Goal: Transaction & Acquisition: Register for event/course

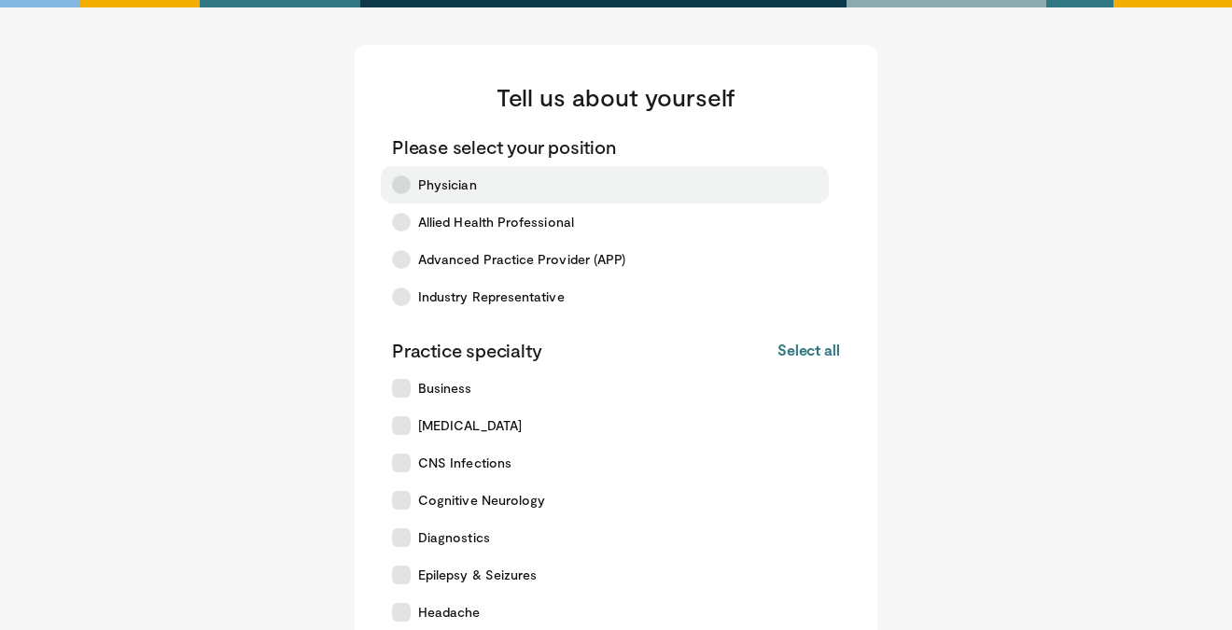
click at [507, 192] on label "Physician" at bounding box center [605, 184] width 448 height 37
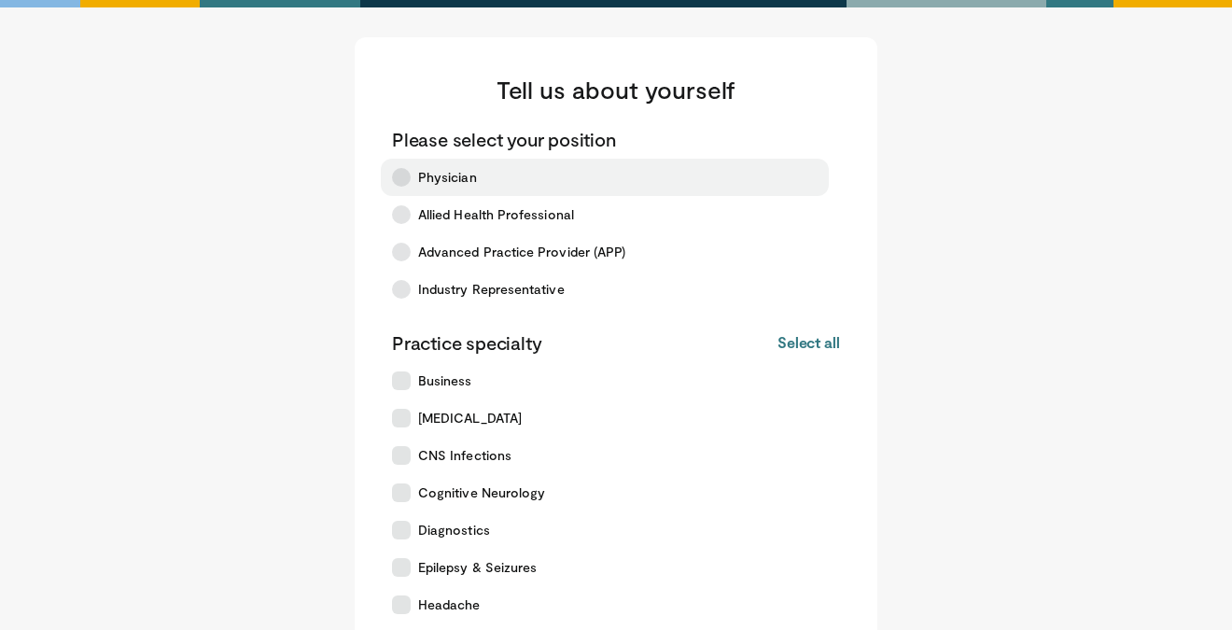
scroll to position [8, 0]
click at [449, 182] on span "Physician" at bounding box center [447, 176] width 59 height 19
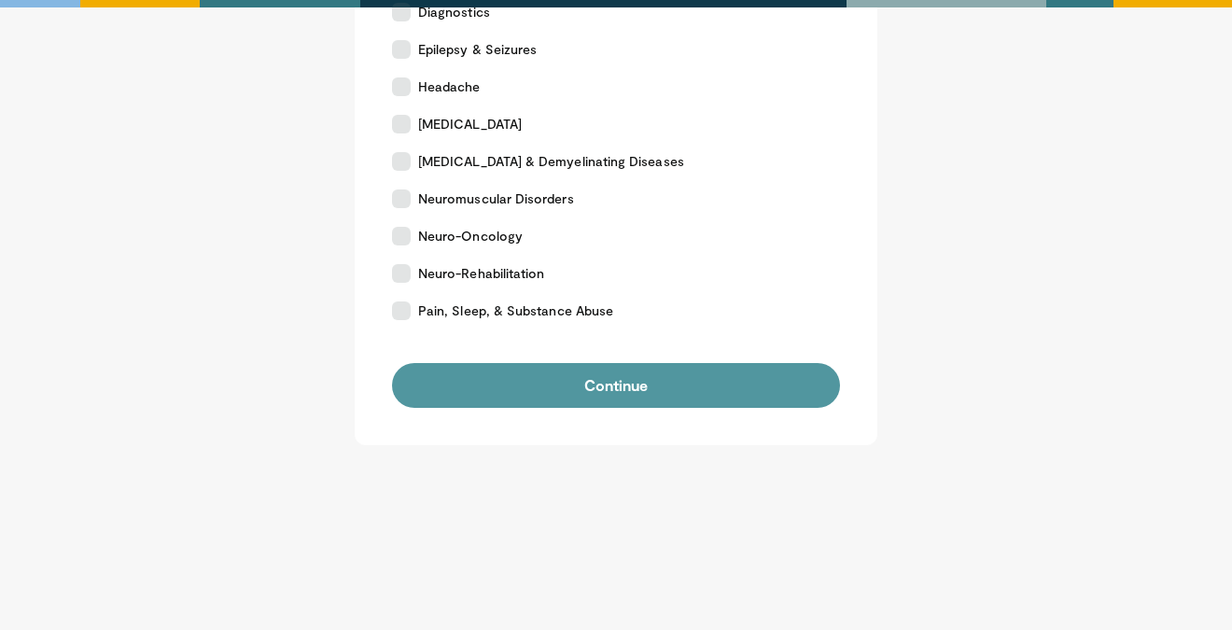
scroll to position [525, 0]
click at [529, 380] on button "Continue" at bounding box center [616, 385] width 448 height 45
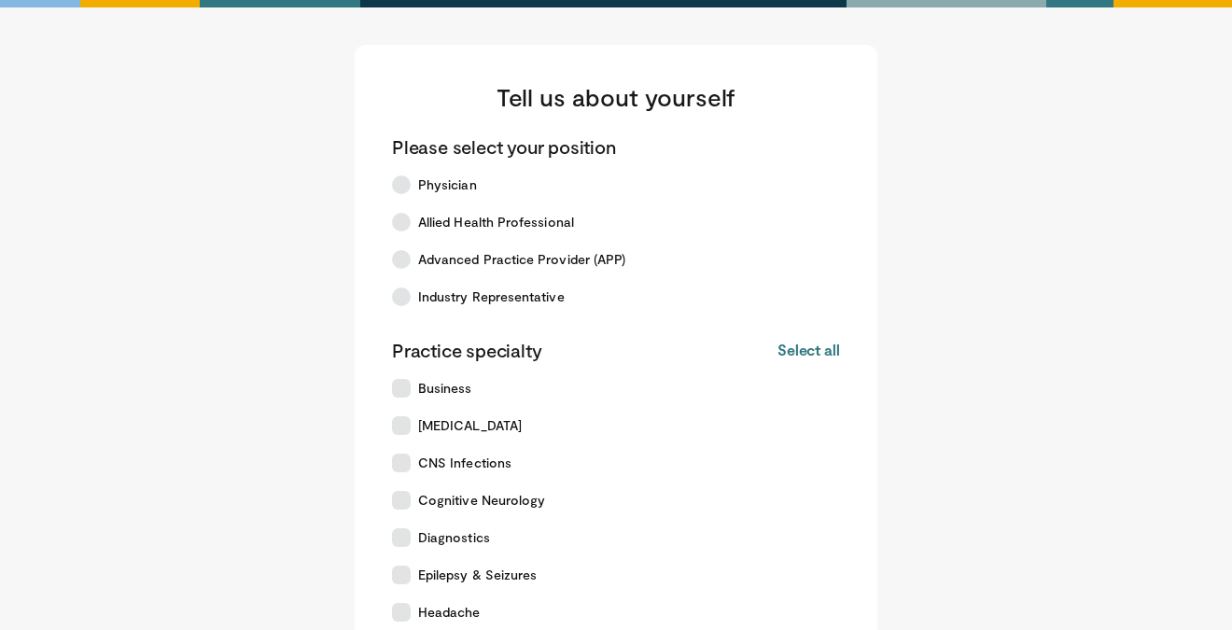
scroll to position [214, 0]
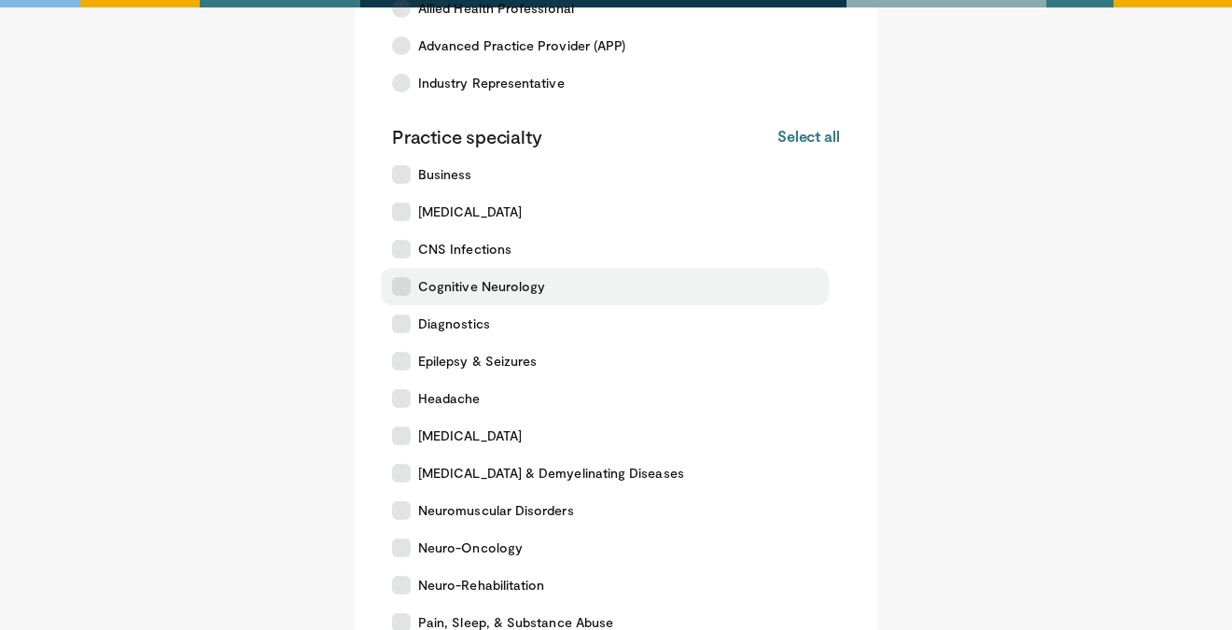
click at [410, 285] on icon at bounding box center [401, 286] width 19 height 19
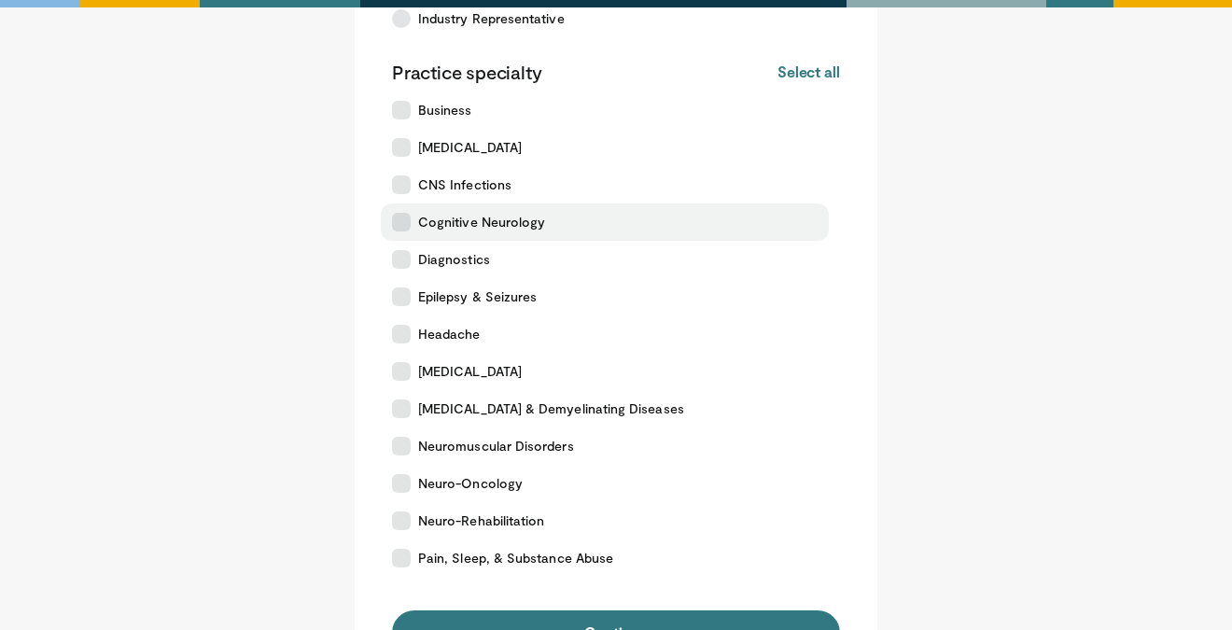
scroll to position [292, 0]
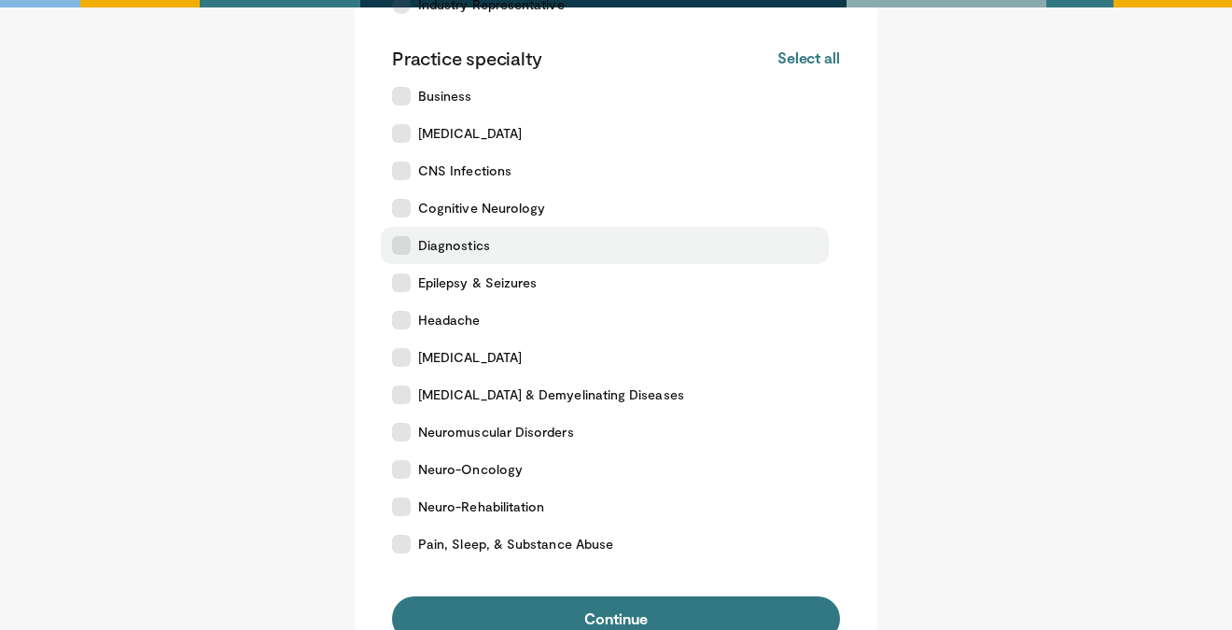
click at [406, 248] on icon at bounding box center [401, 245] width 19 height 19
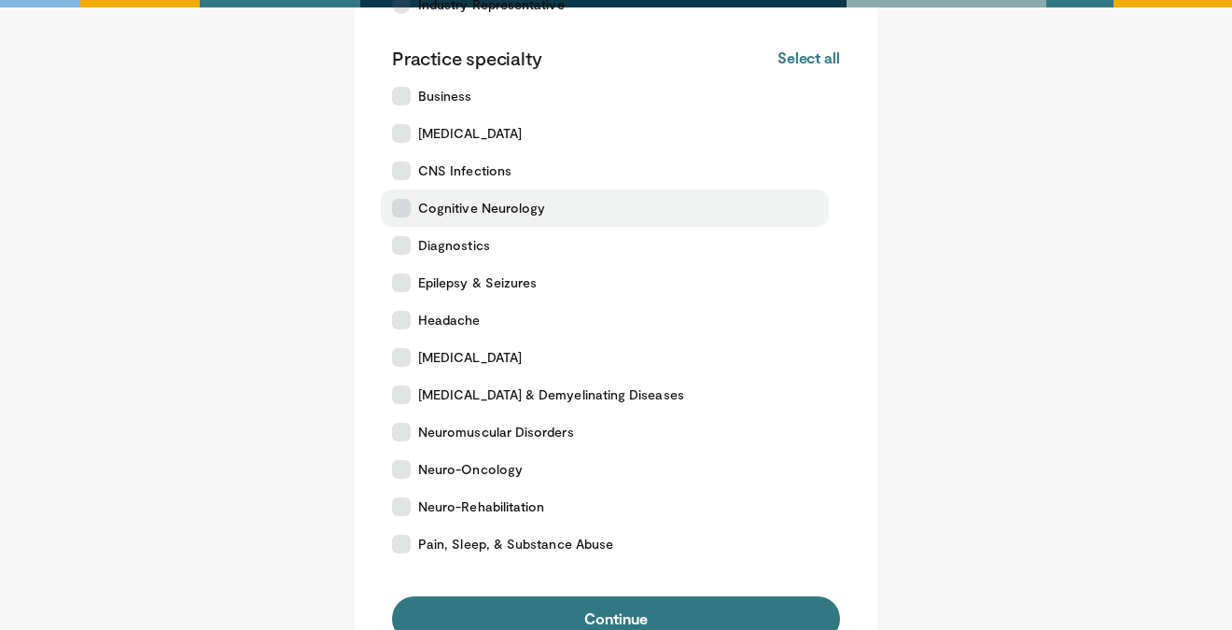
click at [403, 207] on icon at bounding box center [401, 208] width 19 height 19
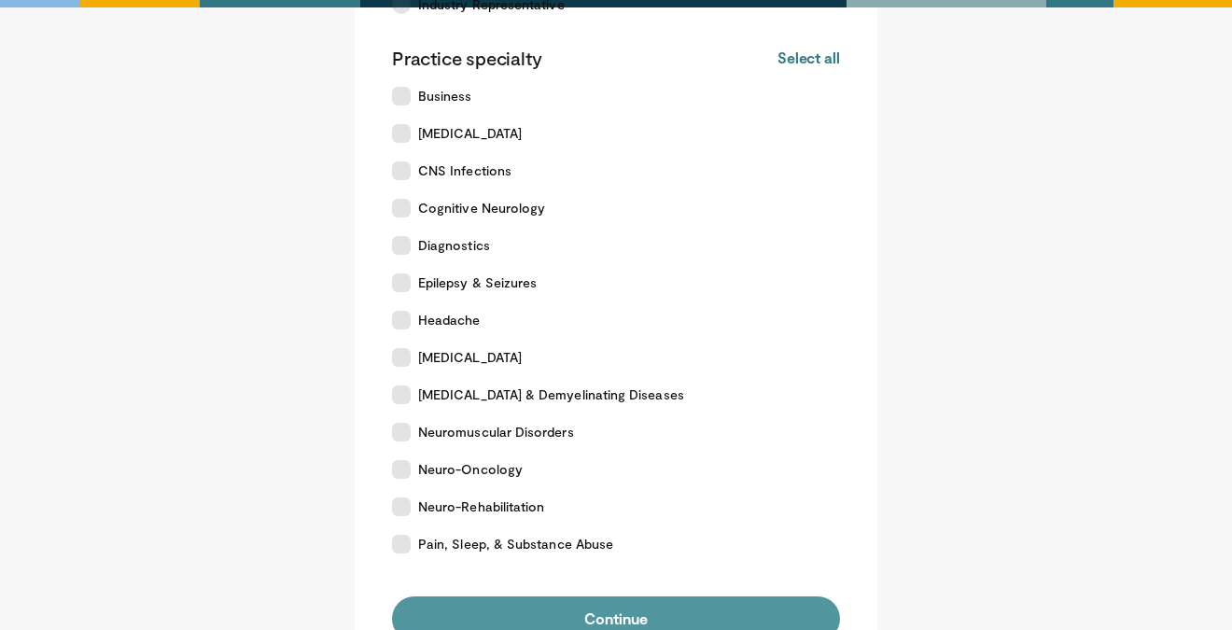
click at [505, 599] on button "Continue" at bounding box center [616, 618] width 448 height 45
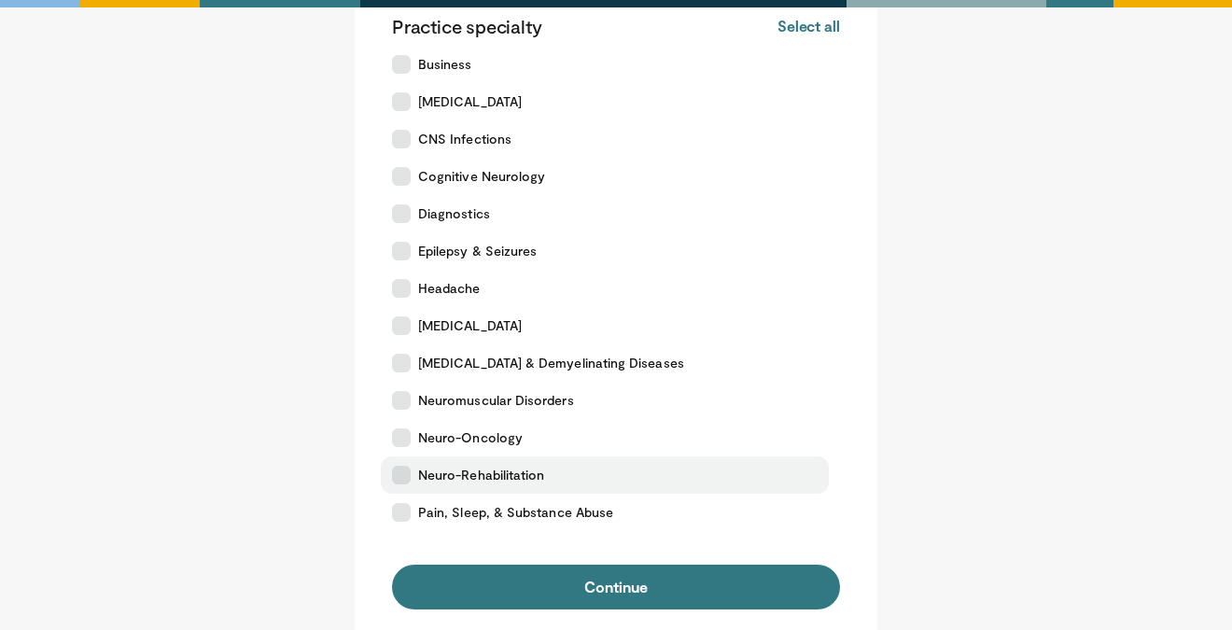
scroll to position [362, 0]
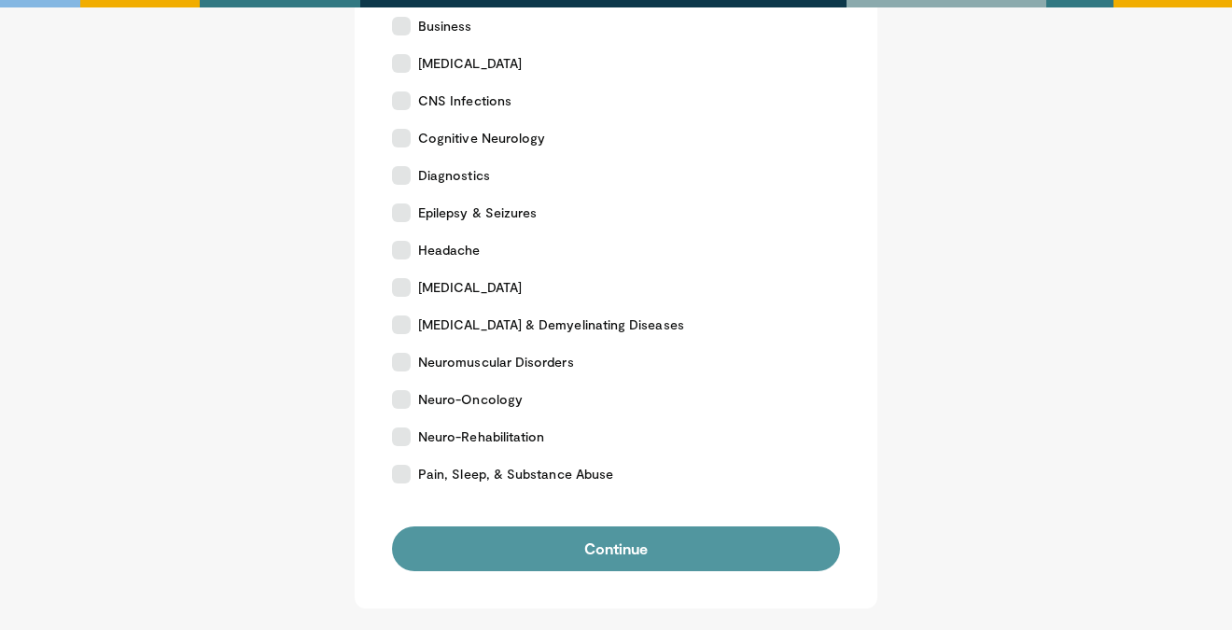
click at [562, 539] on button "Continue" at bounding box center [616, 548] width 448 height 45
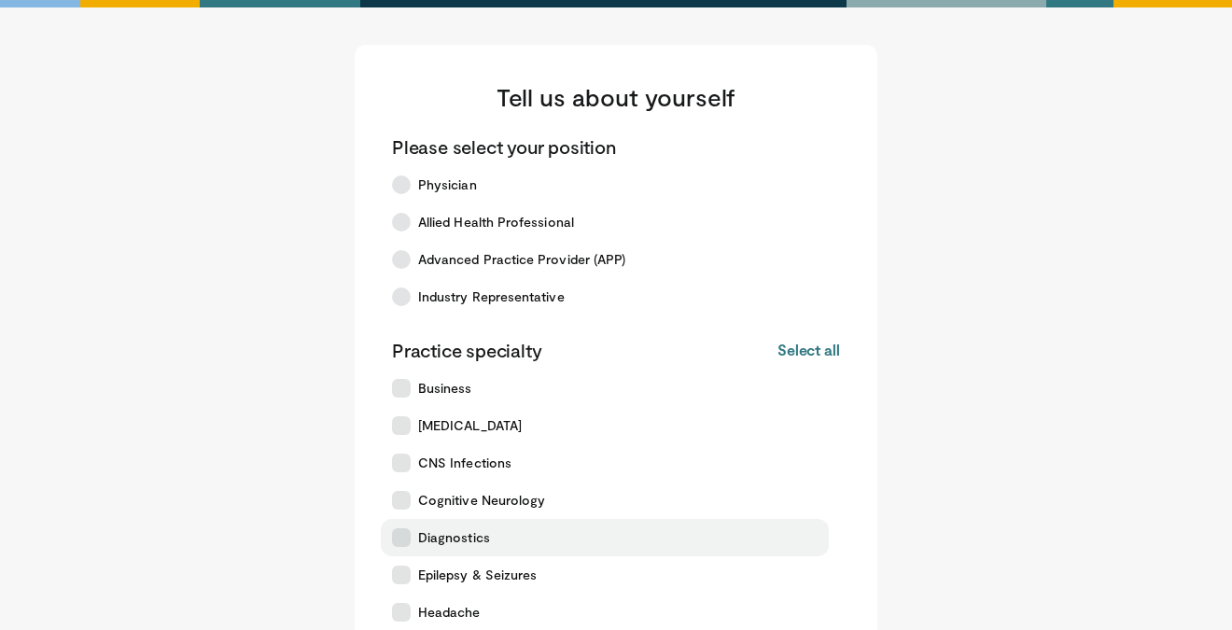
scroll to position [0, 0]
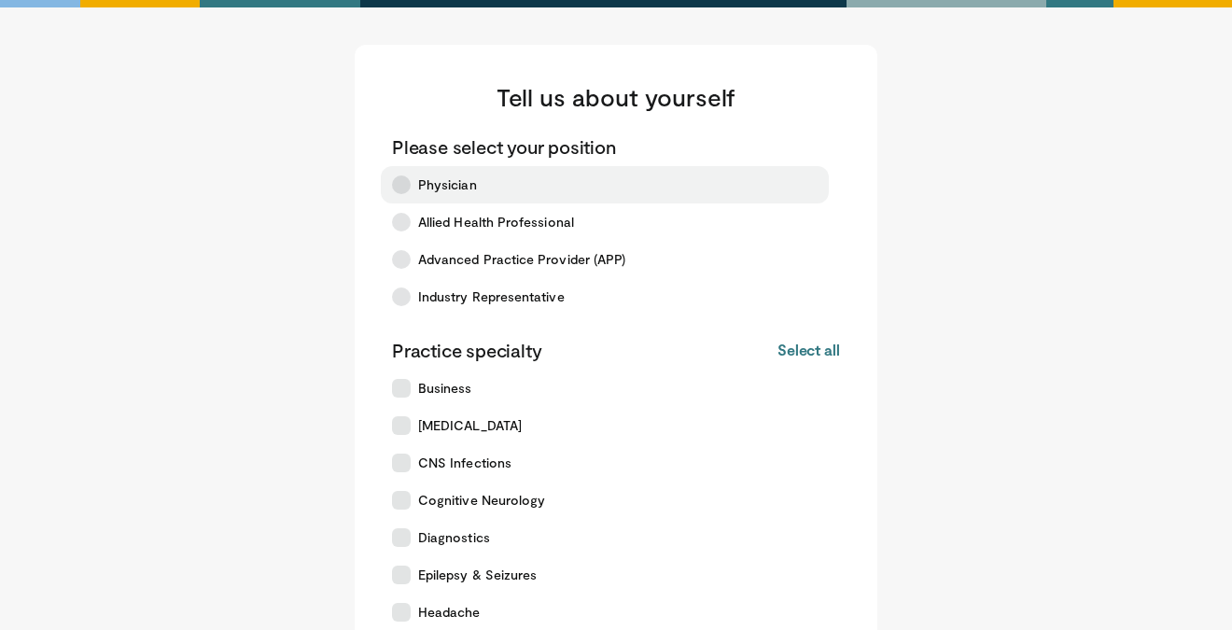
click at [409, 189] on icon at bounding box center [401, 184] width 19 height 19
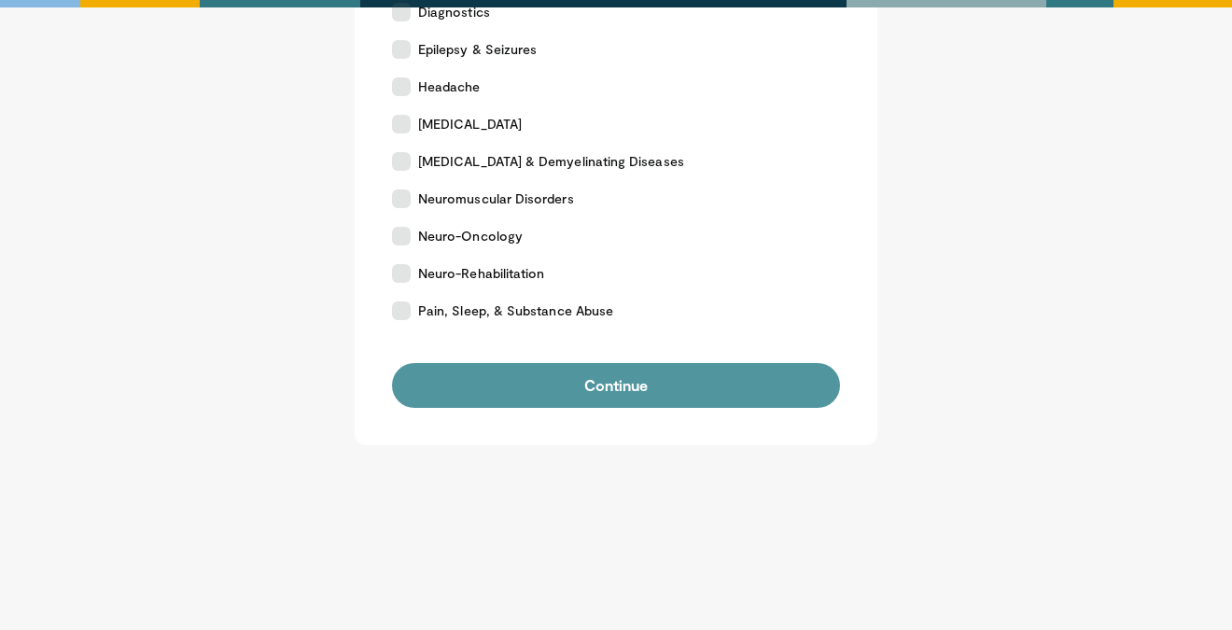
scroll to position [525, 0]
click at [520, 381] on button "Continue" at bounding box center [616, 385] width 448 height 45
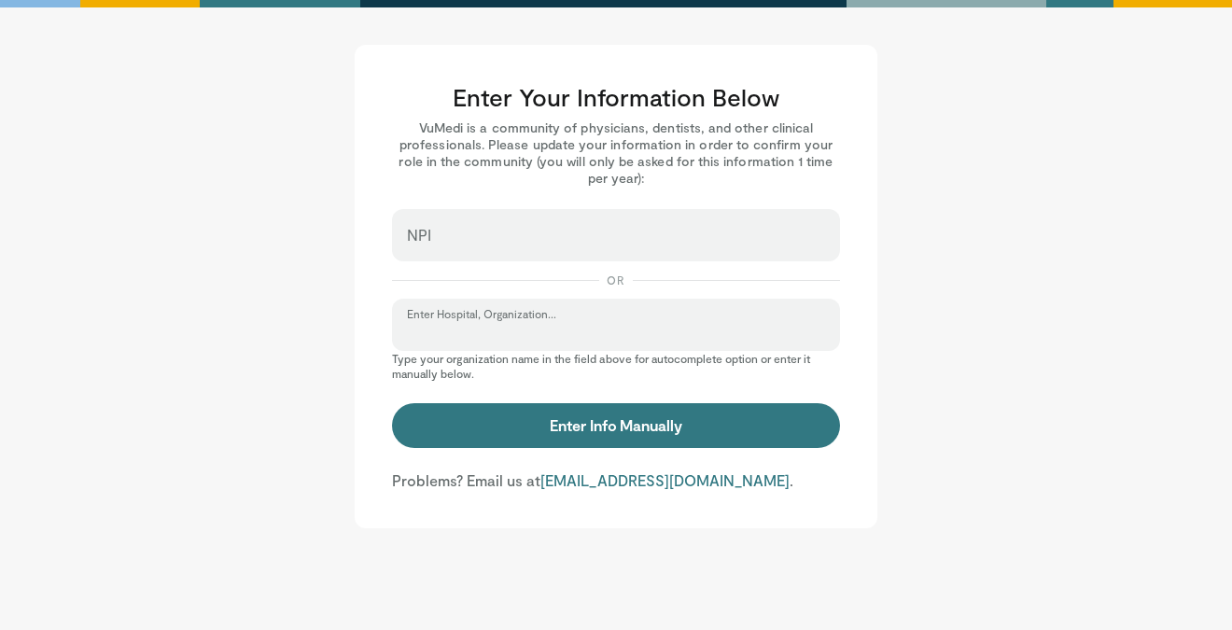
click at [609, 327] on input "Enter Hospital, Organization..." at bounding box center [616, 333] width 418 height 21
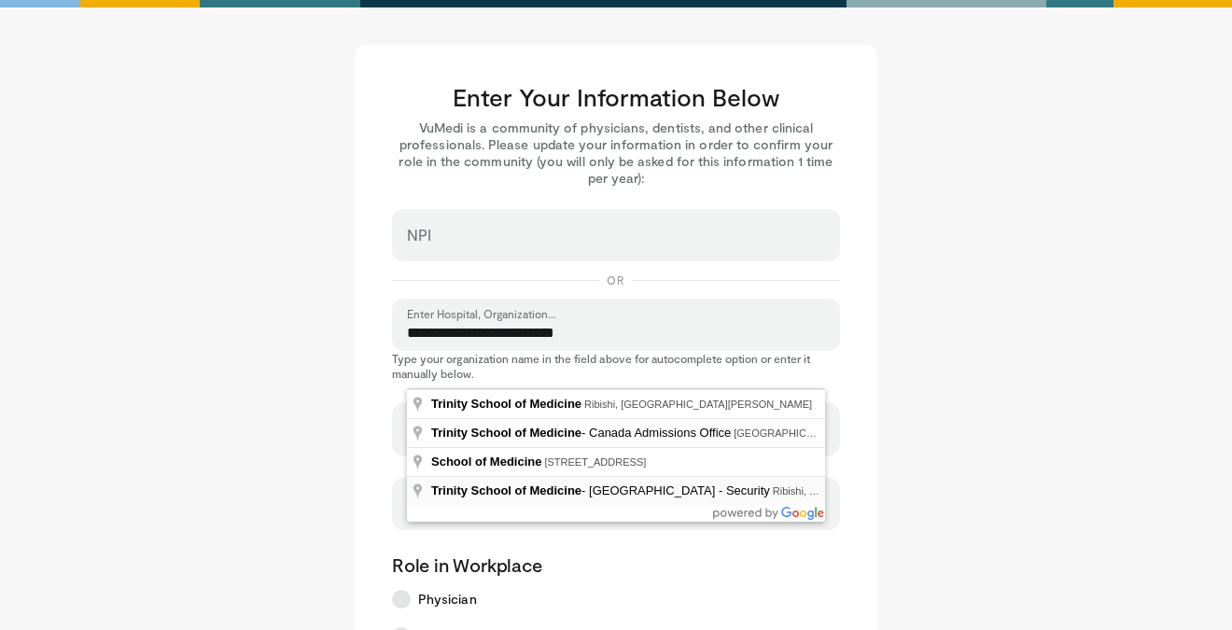
type input "**********"
select select "**"
type input "**********"
type input "*******"
type input "**********"
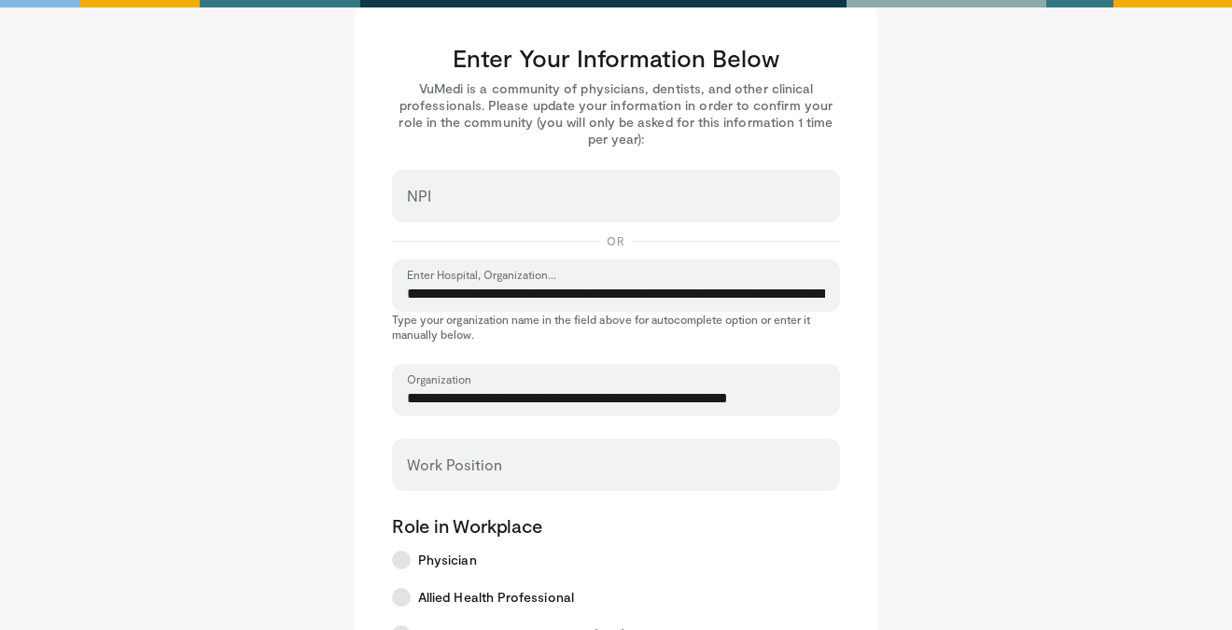
scroll to position [69, 0]
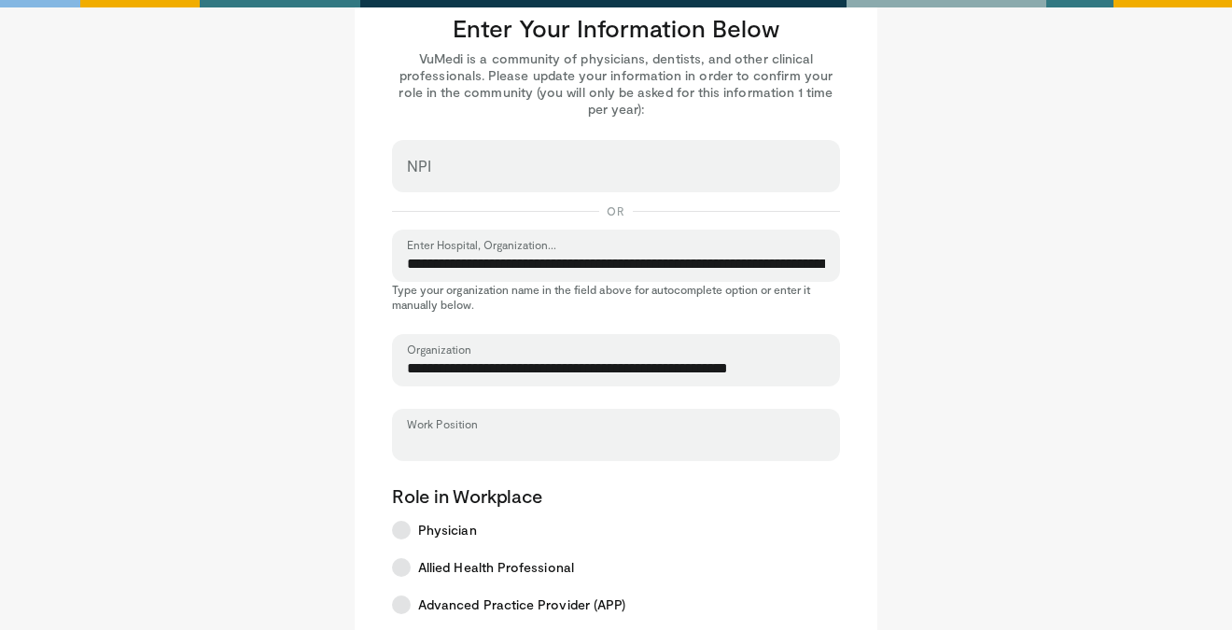
click at [488, 436] on input "Work Position" at bounding box center [616, 443] width 418 height 21
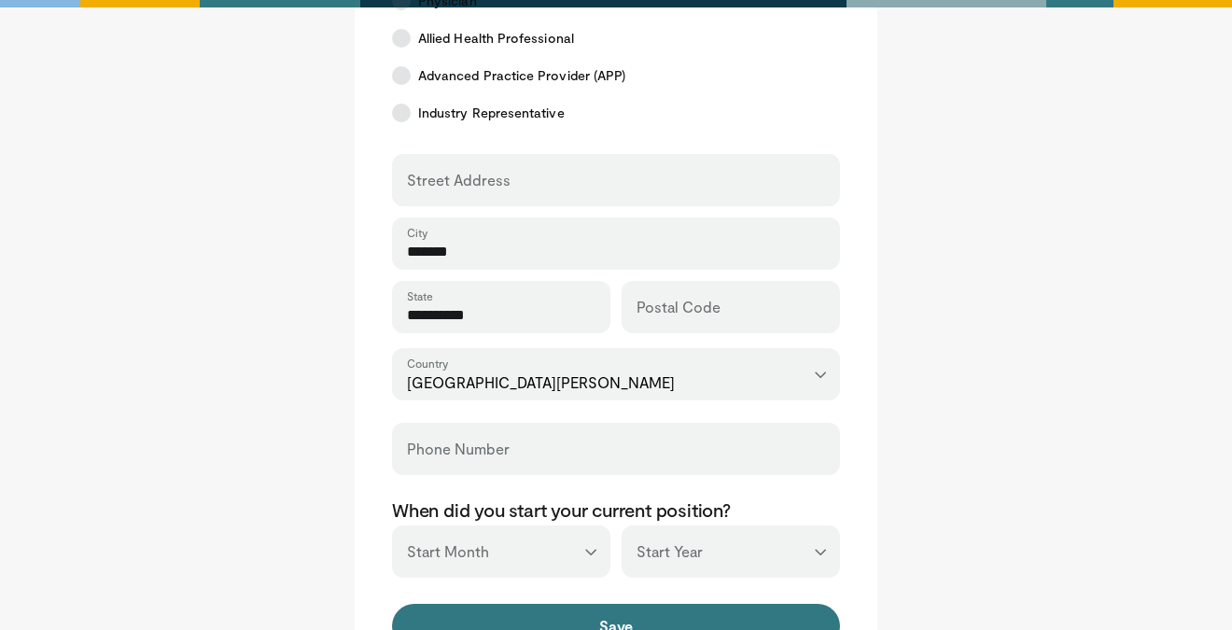
scroll to position [787, 0]
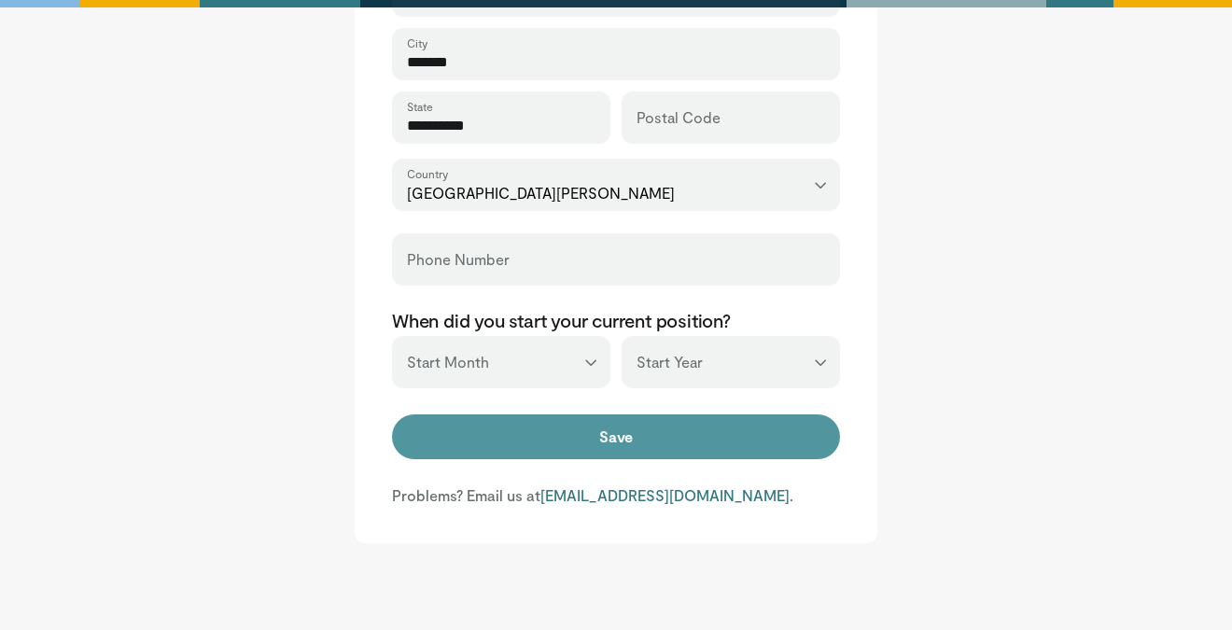
type input "*******"
click at [612, 431] on button "Save" at bounding box center [616, 436] width 448 height 45
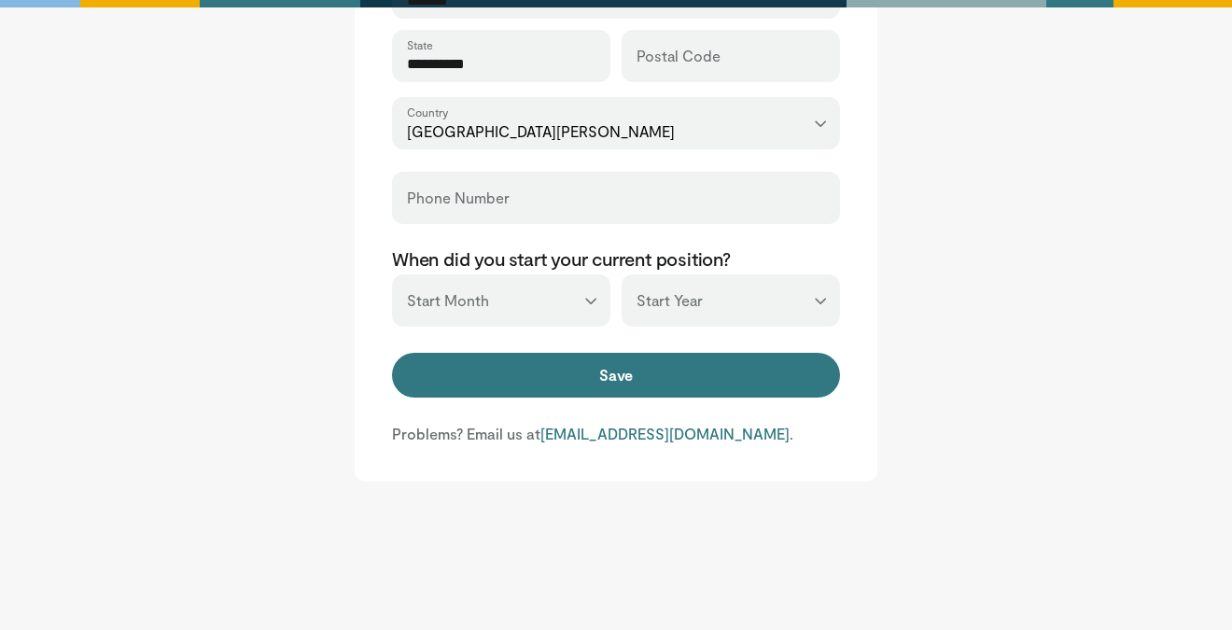
scroll to position [822, 0]
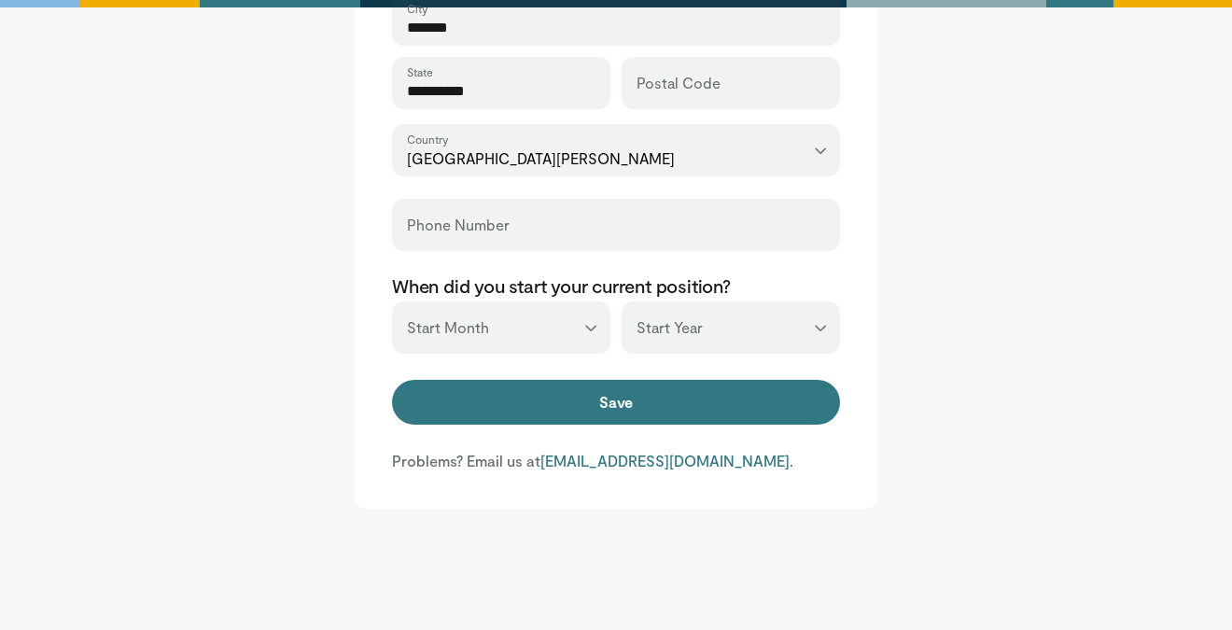
type input "*"
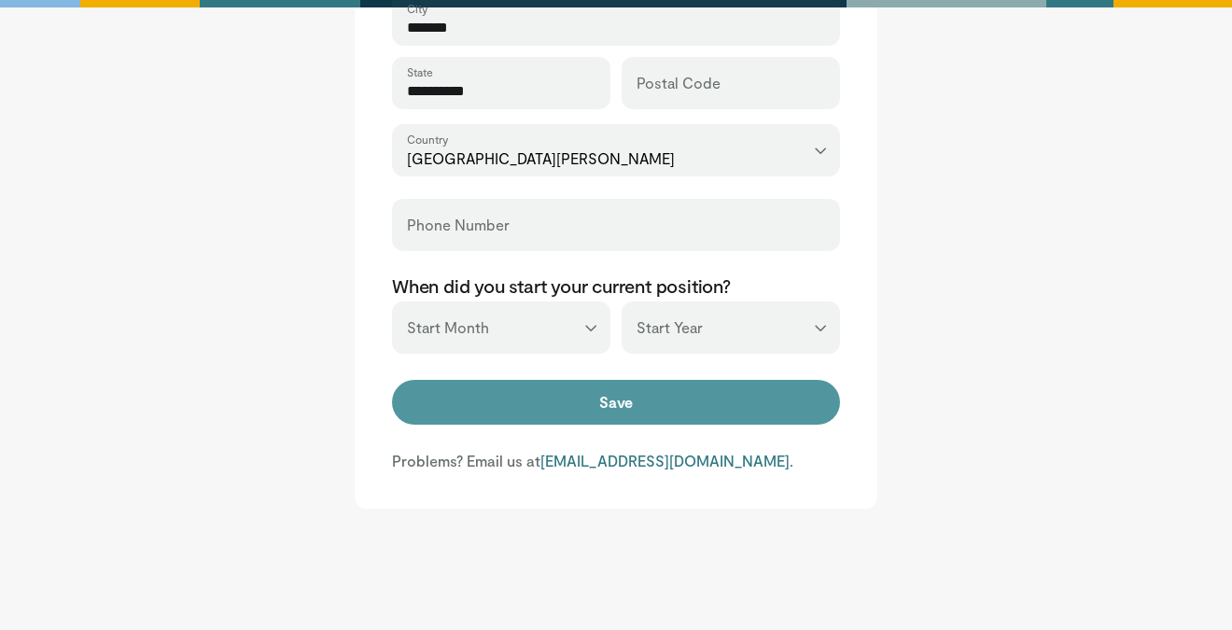
click at [641, 394] on button "Save" at bounding box center [616, 402] width 448 height 45
type input "******"
click at [648, 397] on button "Save" at bounding box center [616, 402] width 448 height 45
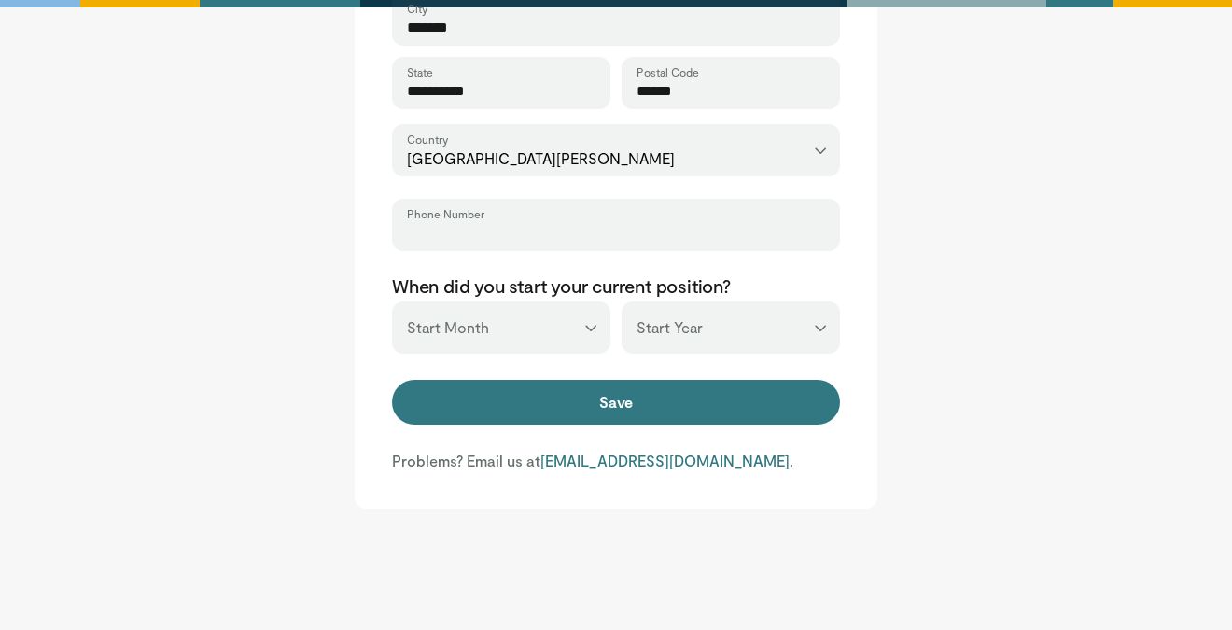
type input "**********"
select select "*"
select select "****"
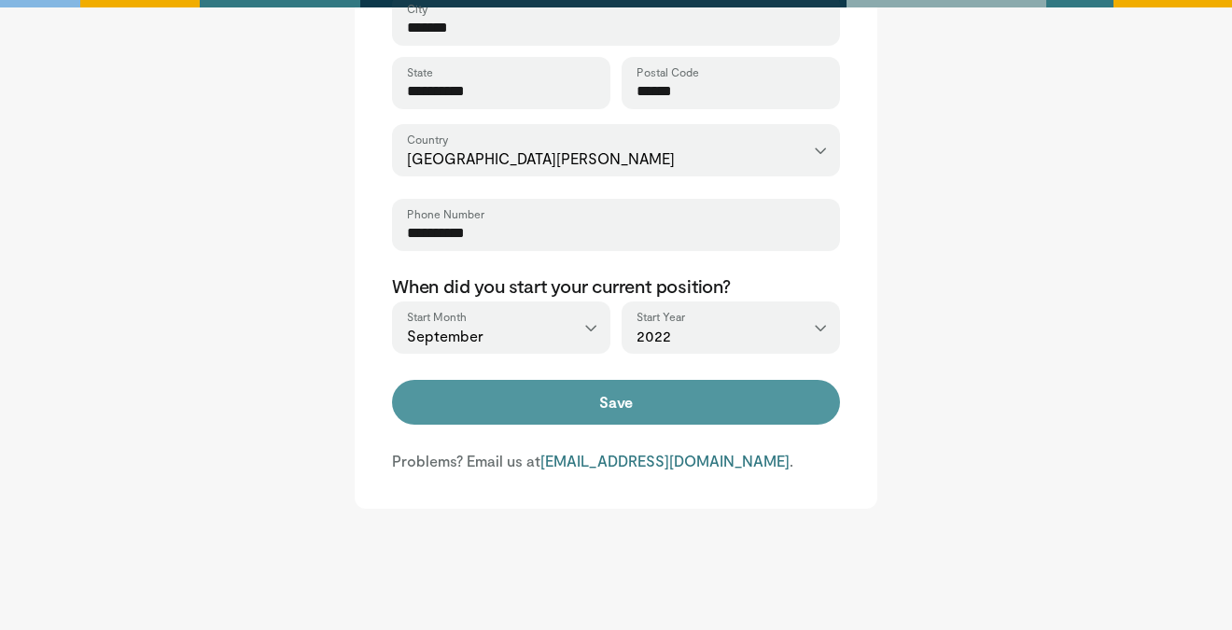
click at [641, 403] on button "Save" at bounding box center [616, 402] width 448 height 45
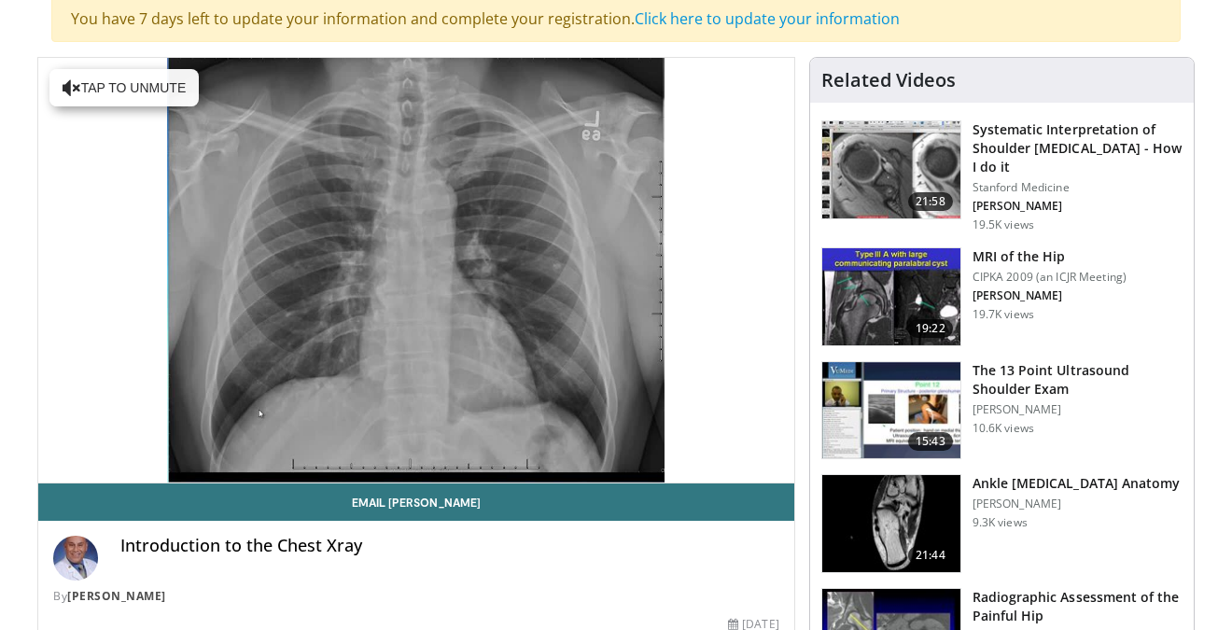
scroll to position [192, 0]
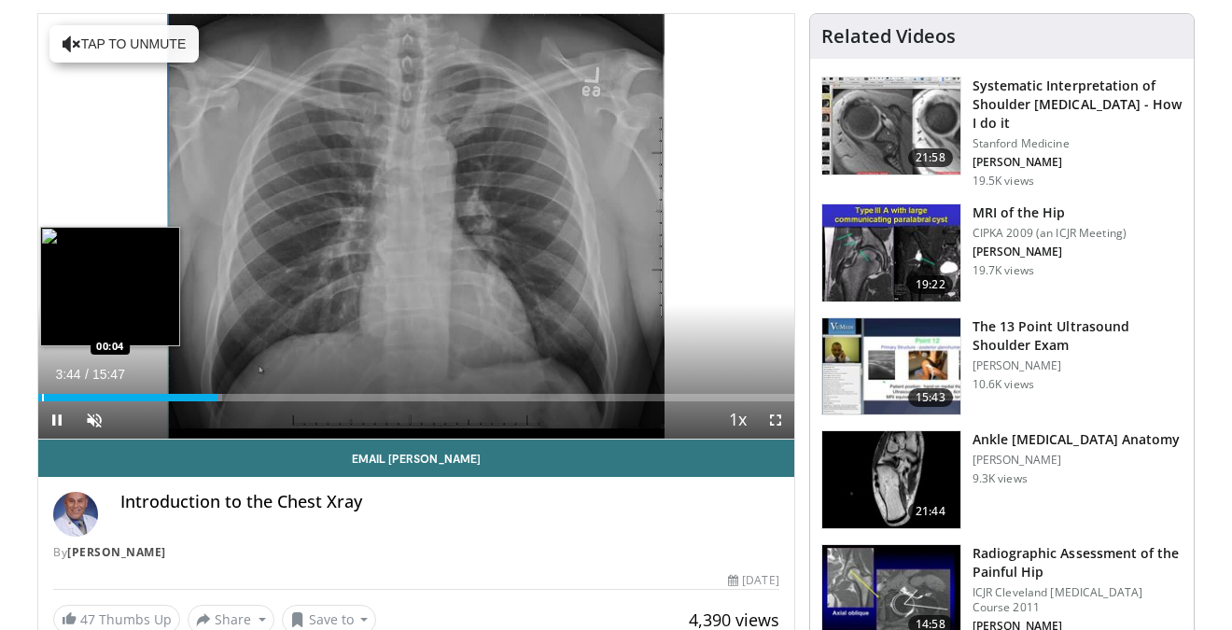
click at [42, 397] on div "Progress Bar" at bounding box center [43, 397] width 2 height 7
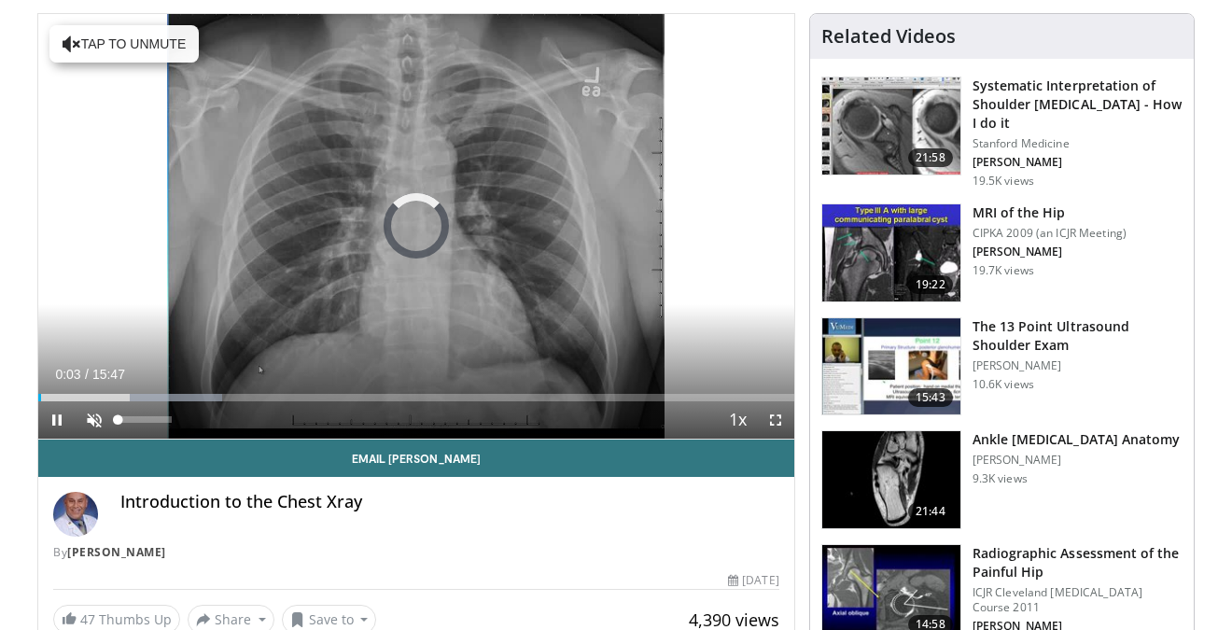
click at [92, 422] on span "Video Player" at bounding box center [94, 419] width 37 height 37
click at [49, 421] on span "Video Player" at bounding box center [56, 419] width 37 height 37
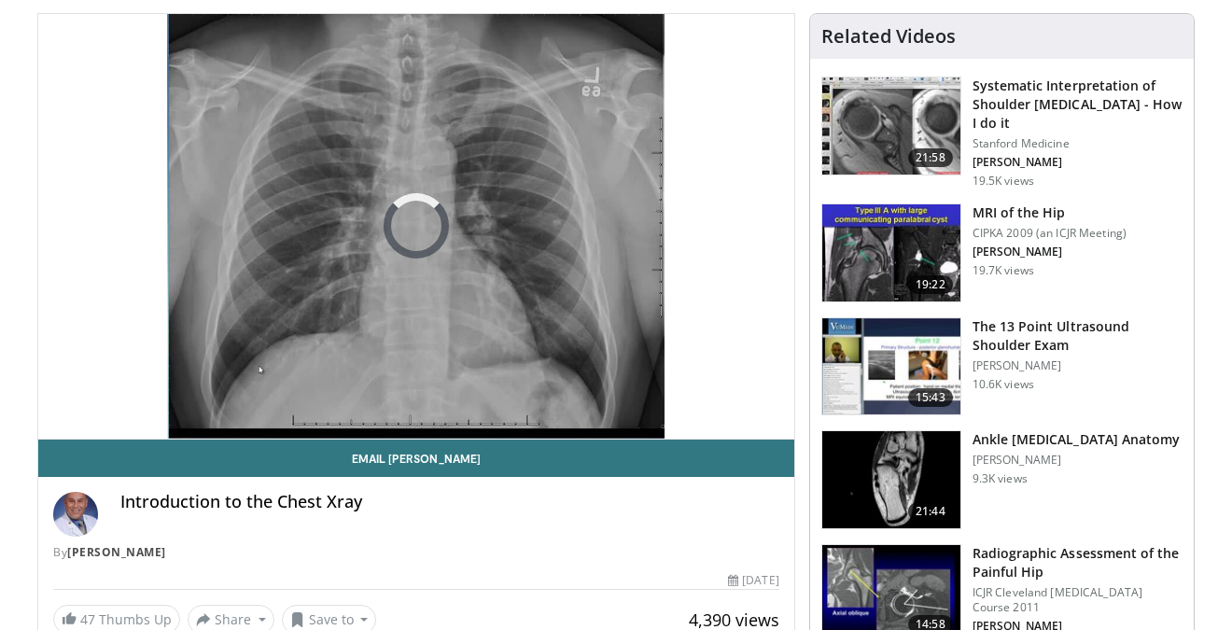
drag, startPoint x: 42, startPoint y: 400, endPoint x: 30, endPoint y: 400, distance: 12.1
click at [73, 404] on span "0:03" at bounding box center [67, 411] width 25 height 15
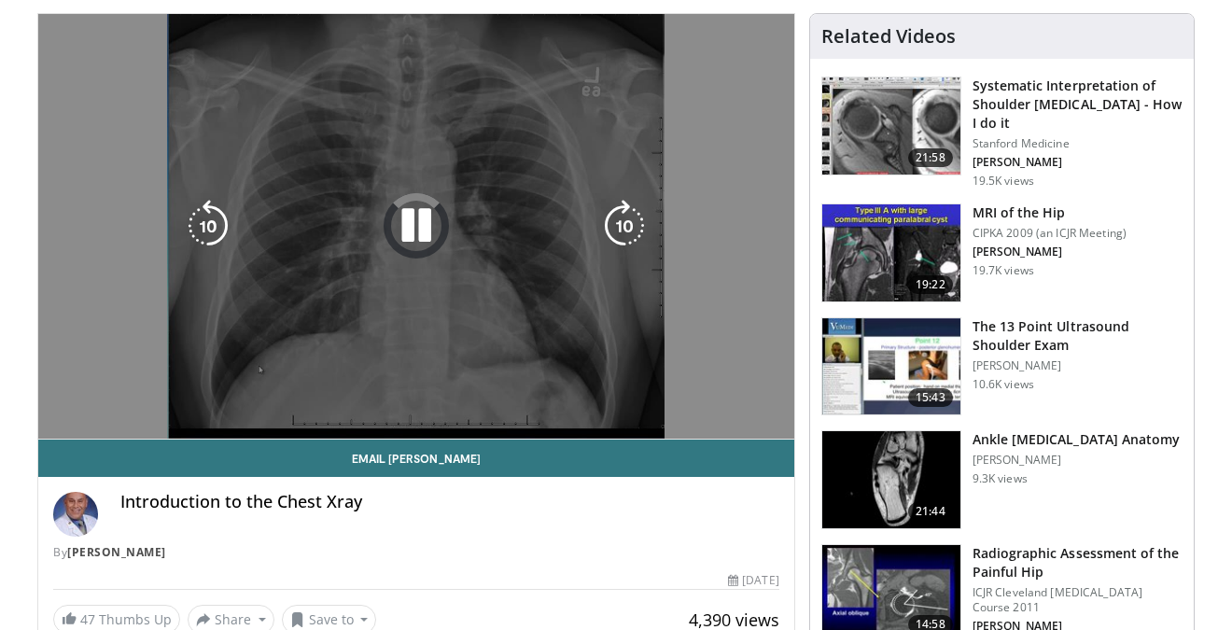
click at [359, 230] on div "Video Player" at bounding box center [415, 225] width 453 height 37
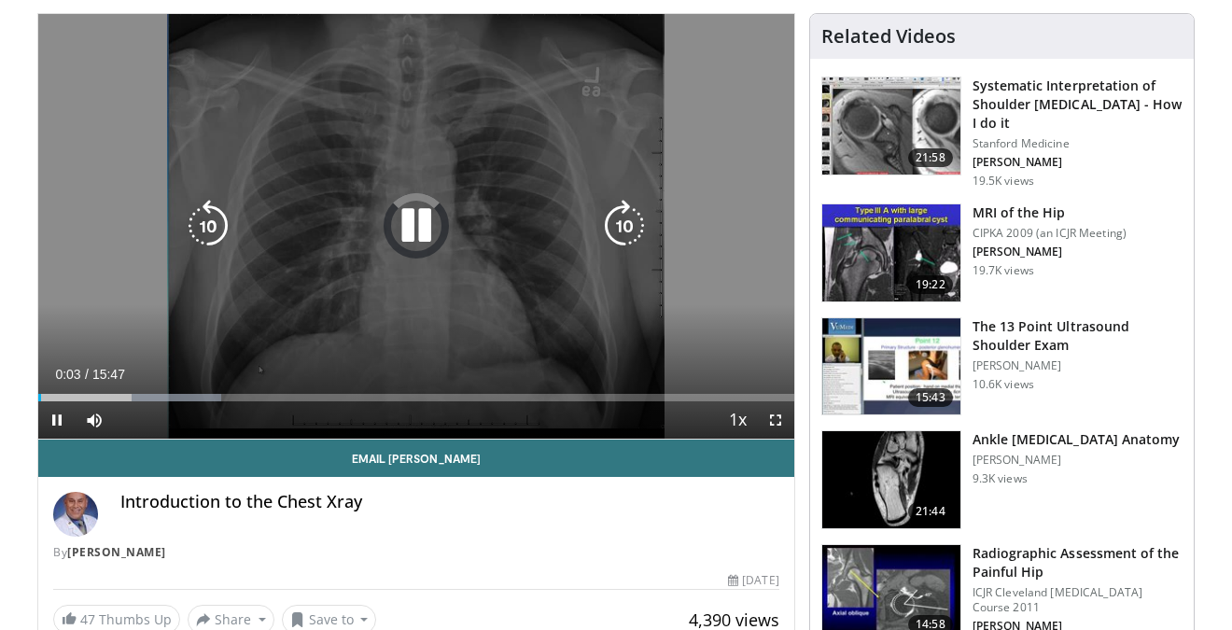
click at [430, 212] on icon "Video Player" at bounding box center [416, 226] width 52 height 52
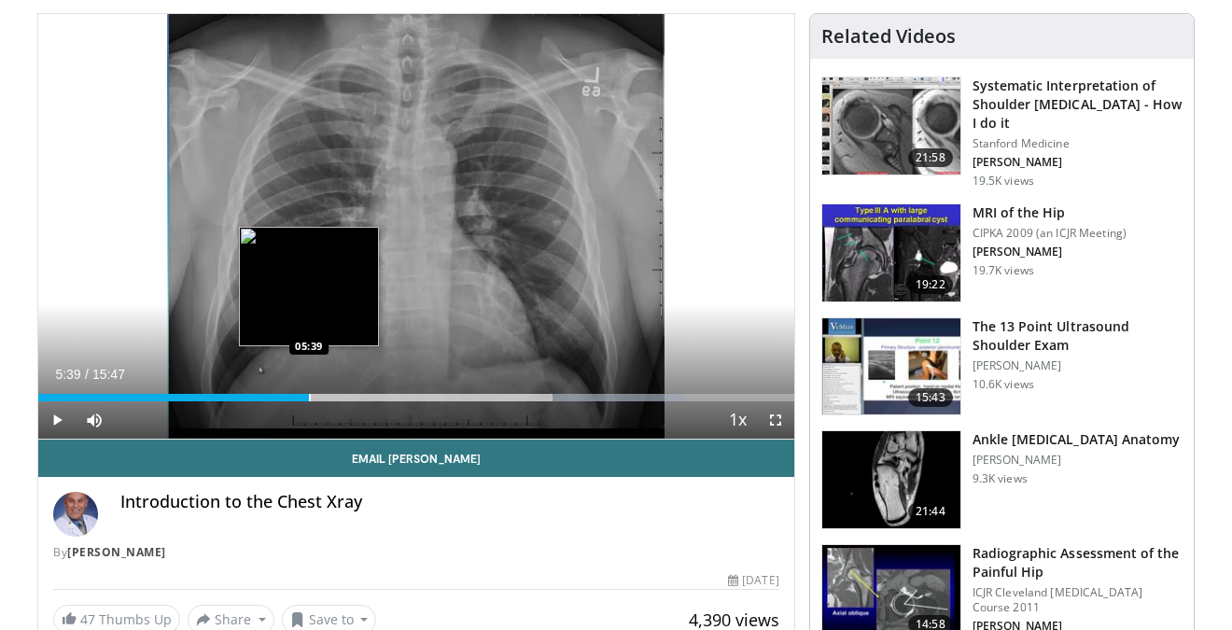
click at [309, 390] on div "Loaded : 85.42% 12:32 05:39" at bounding box center [416, 392] width 756 height 18
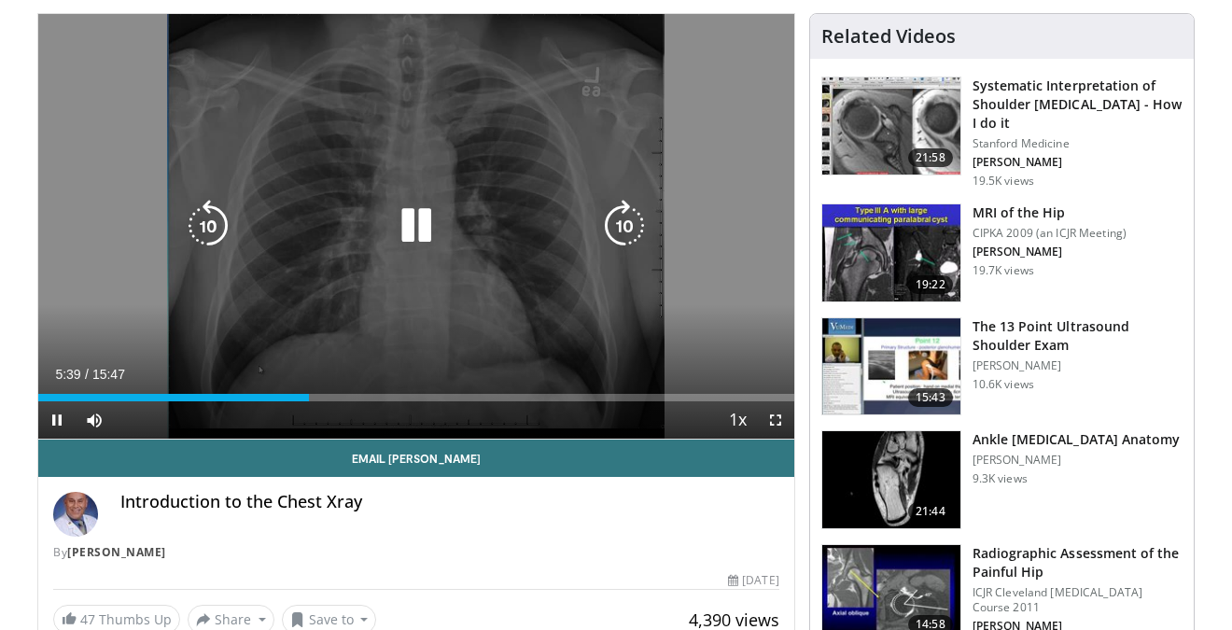
click at [421, 218] on icon "Video Player" at bounding box center [416, 226] width 52 height 52
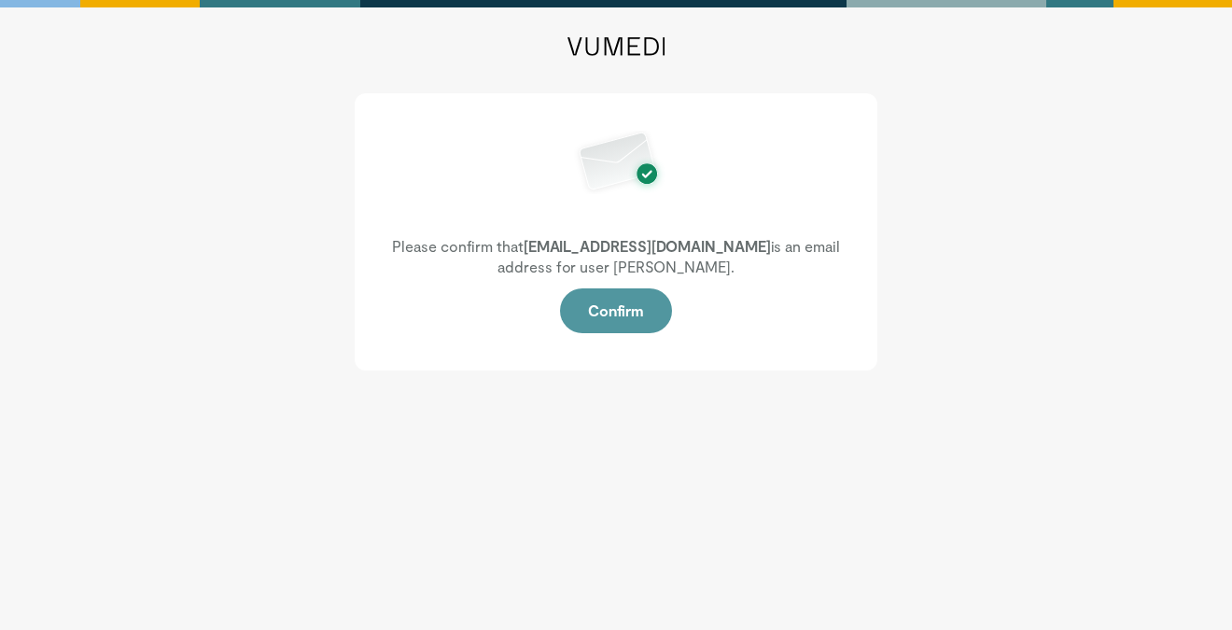
click at [630, 327] on button "Confirm" at bounding box center [616, 310] width 112 height 45
